Goal: Task Accomplishment & Management: Use online tool/utility

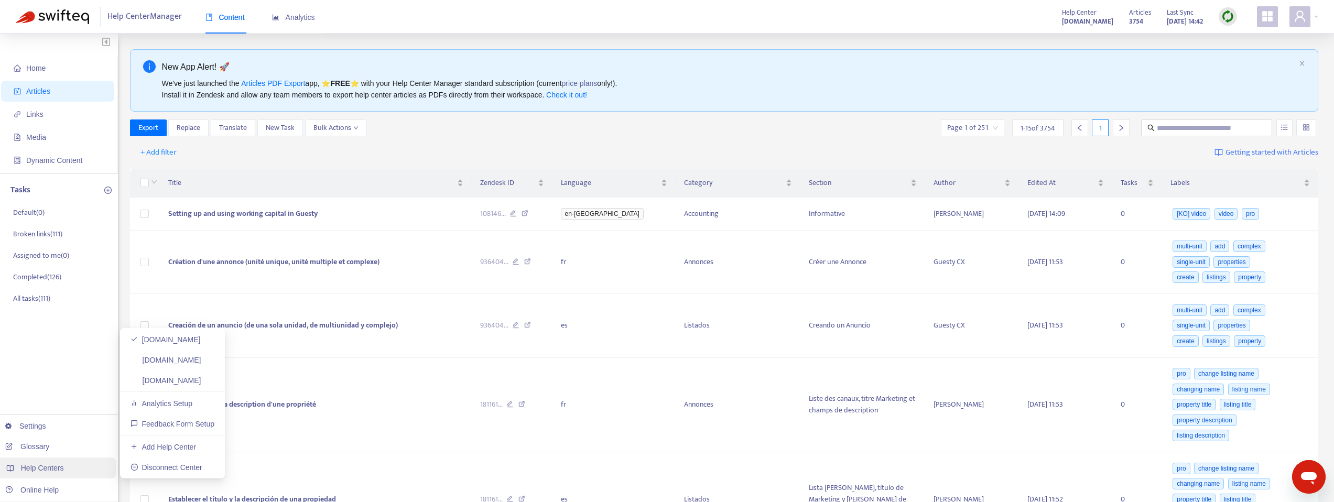
click at [45, 466] on span "Help Centers" at bounding box center [42, 468] width 43 height 8
click at [160, 337] on link "[DOMAIN_NAME]" at bounding box center [165, 339] width 70 height 8
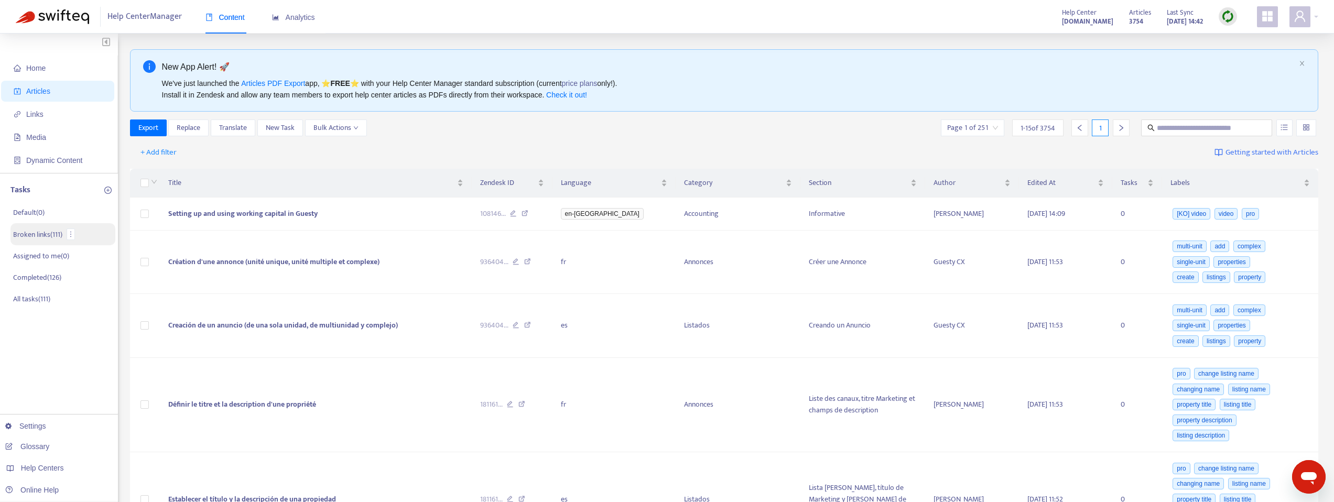
click at [41, 234] on p "Broken links ( 111 )" at bounding box center [37, 234] width 49 height 11
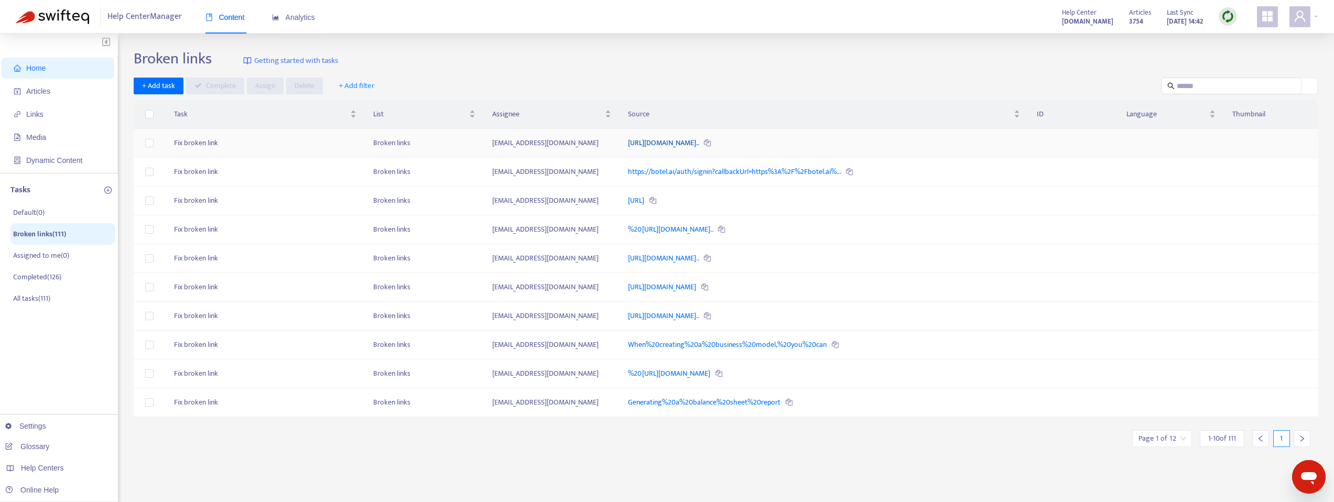
click at [700, 142] on link "[URL][DOMAIN_NAME].." at bounding box center [664, 143] width 72 height 12
click at [681, 170] on link "https://botel.ai/auth/signin?callbackUrl=https%3A%2F%2Fbotel.ai%..." at bounding box center [735, 172] width 214 height 12
click at [646, 201] on link "[URL]" at bounding box center [637, 200] width 18 height 12
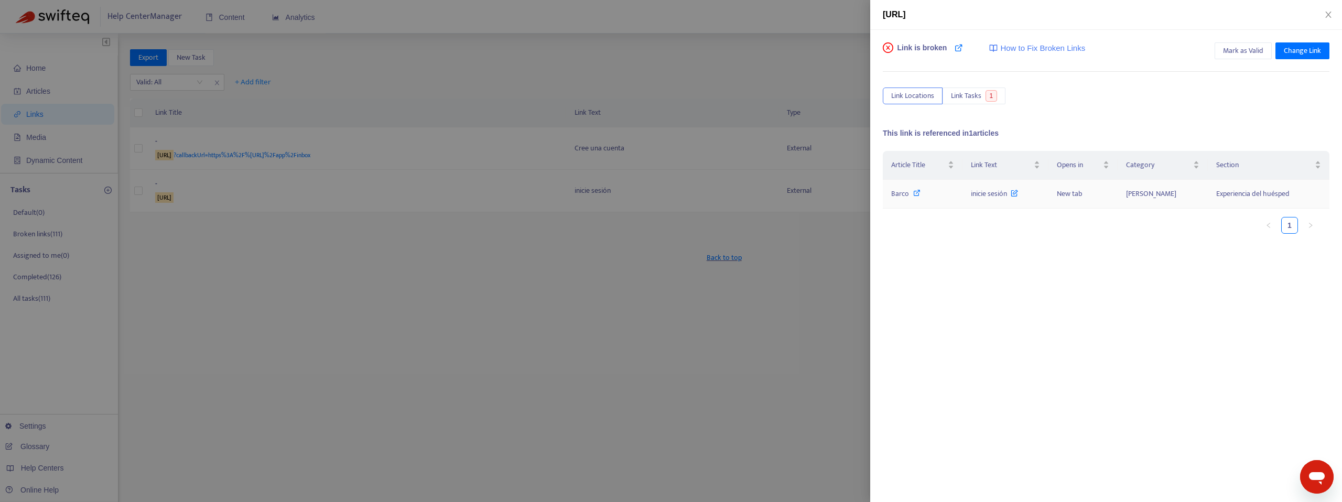
click at [994, 192] on span "inicie sesión" at bounding box center [994, 194] width 47 height 12
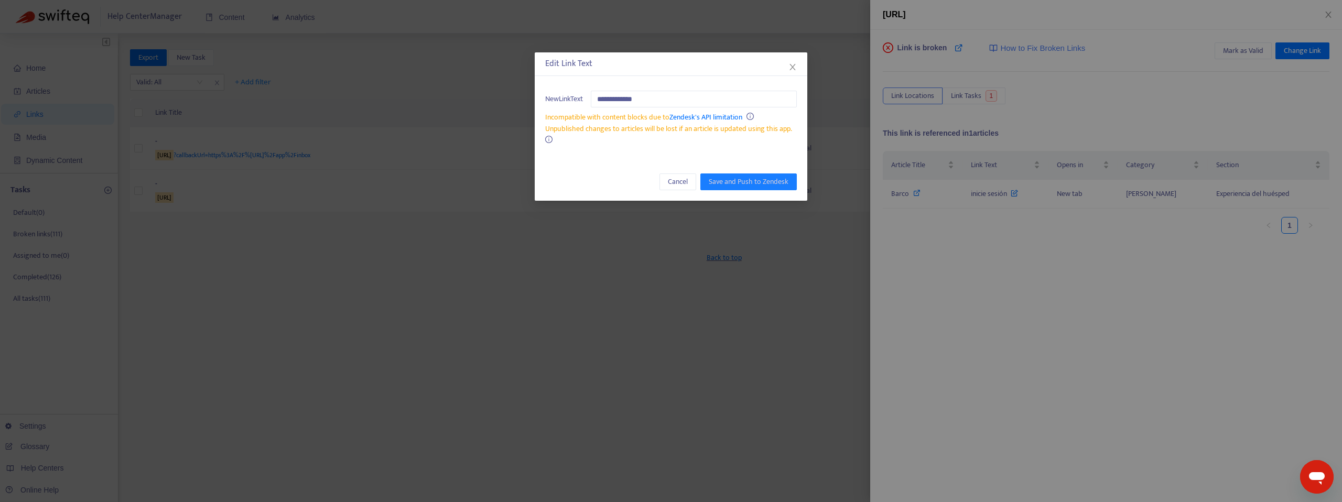
click at [901, 194] on div "**********" at bounding box center [671, 251] width 1342 height 502
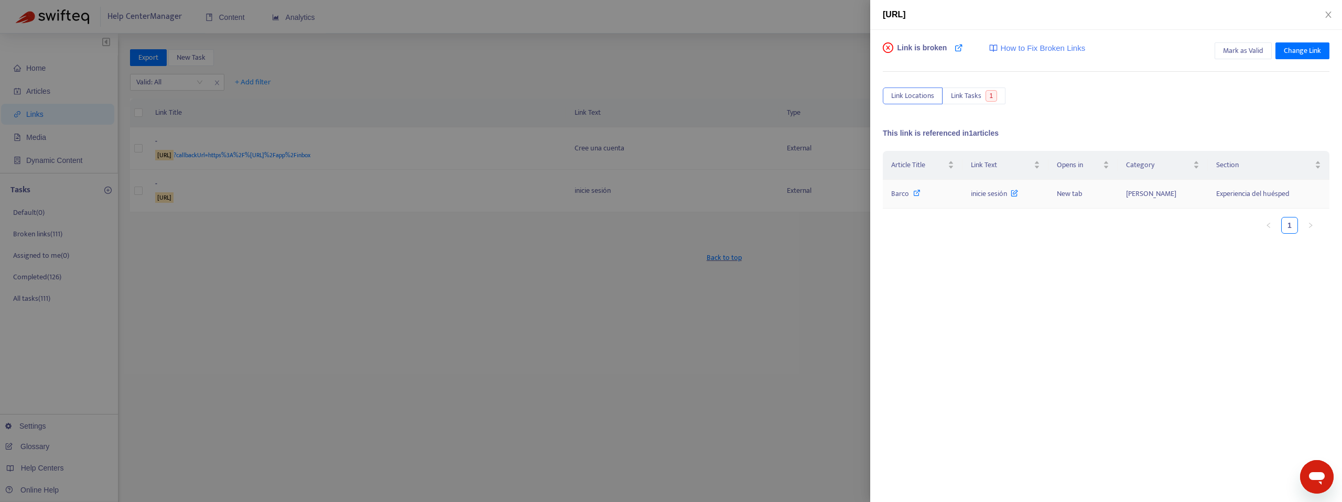
click at [901, 195] on span "Barco" at bounding box center [900, 194] width 18 height 12
